Goal: Task Accomplishment & Management: Use online tool/utility

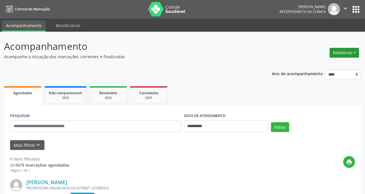
click at [338, 53] on button "Relatórios" at bounding box center [344, 53] width 29 height 10
click at [312, 64] on link "Agendamentos" at bounding box center [328, 65] width 62 height 8
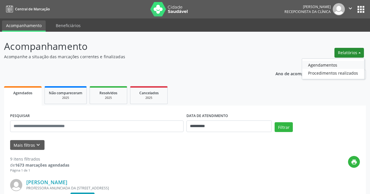
select select "*"
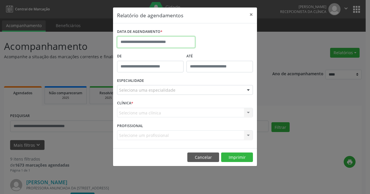
click at [157, 43] on input "text" at bounding box center [156, 42] width 78 height 12
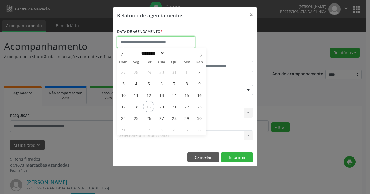
drag, startPoint x: 157, startPoint y: 43, endPoint x: 172, endPoint y: 40, distance: 15.3
click at [157, 43] on input "text" at bounding box center [156, 42] width 78 height 12
click at [147, 108] on span "19" at bounding box center [148, 106] width 11 height 11
type input "**********"
click at [147, 108] on span "19" at bounding box center [148, 106] width 11 height 11
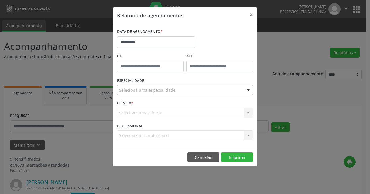
click at [250, 90] on div at bounding box center [248, 90] width 9 height 10
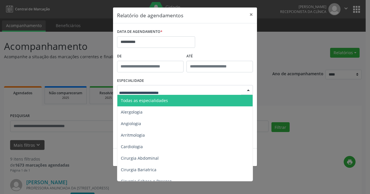
click at [152, 97] on span "Todas as especialidades" at bounding box center [185, 101] width 136 height 12
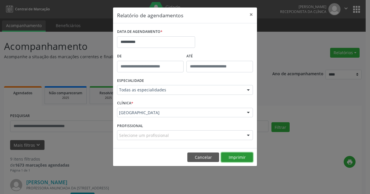
click at [240, 155] on button "Imprimir" at bounding box center [237, 158] width 32 height 10
